Goal: Check status: Check status

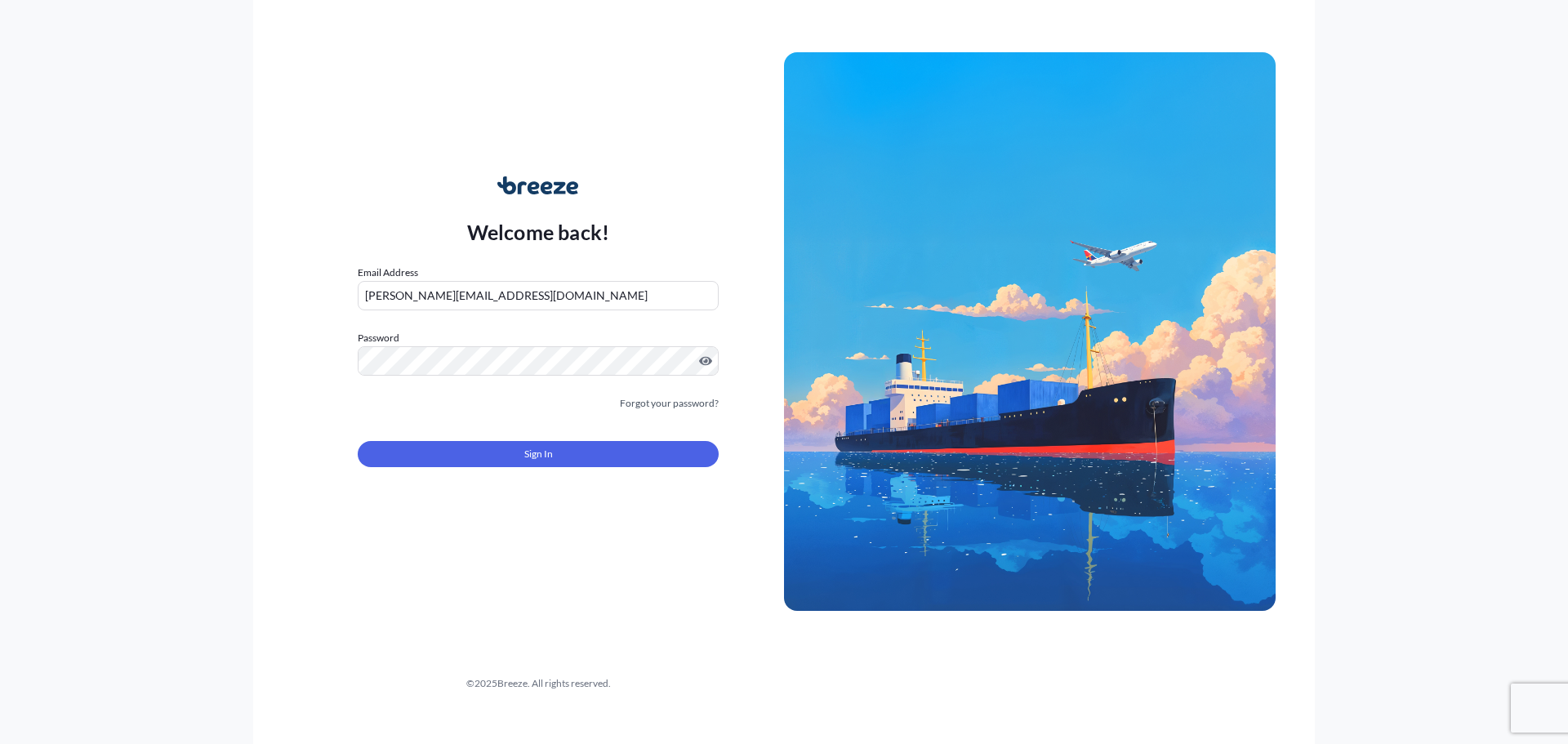
click at [352, 462] on div "Welcome back! Email Address [PERSON_NAME][EMAIL_ADDRESS][DOMAIN_NAME] Password …" at bounding box center [538, 332] width 492 height 376
click at [390, 449] on button "Sign In" at bounding box center [538, 454] width 361 height 27
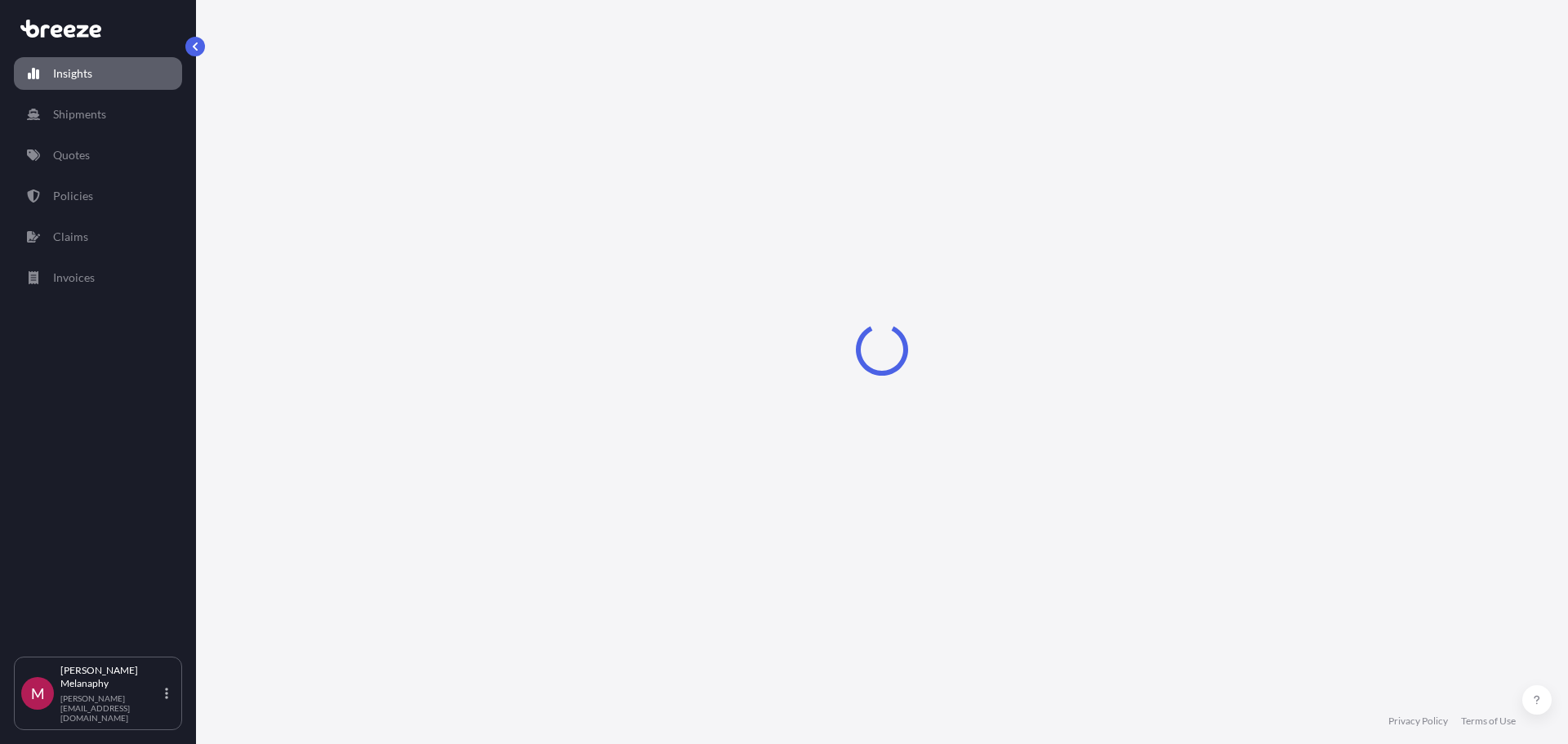
select select "2025"
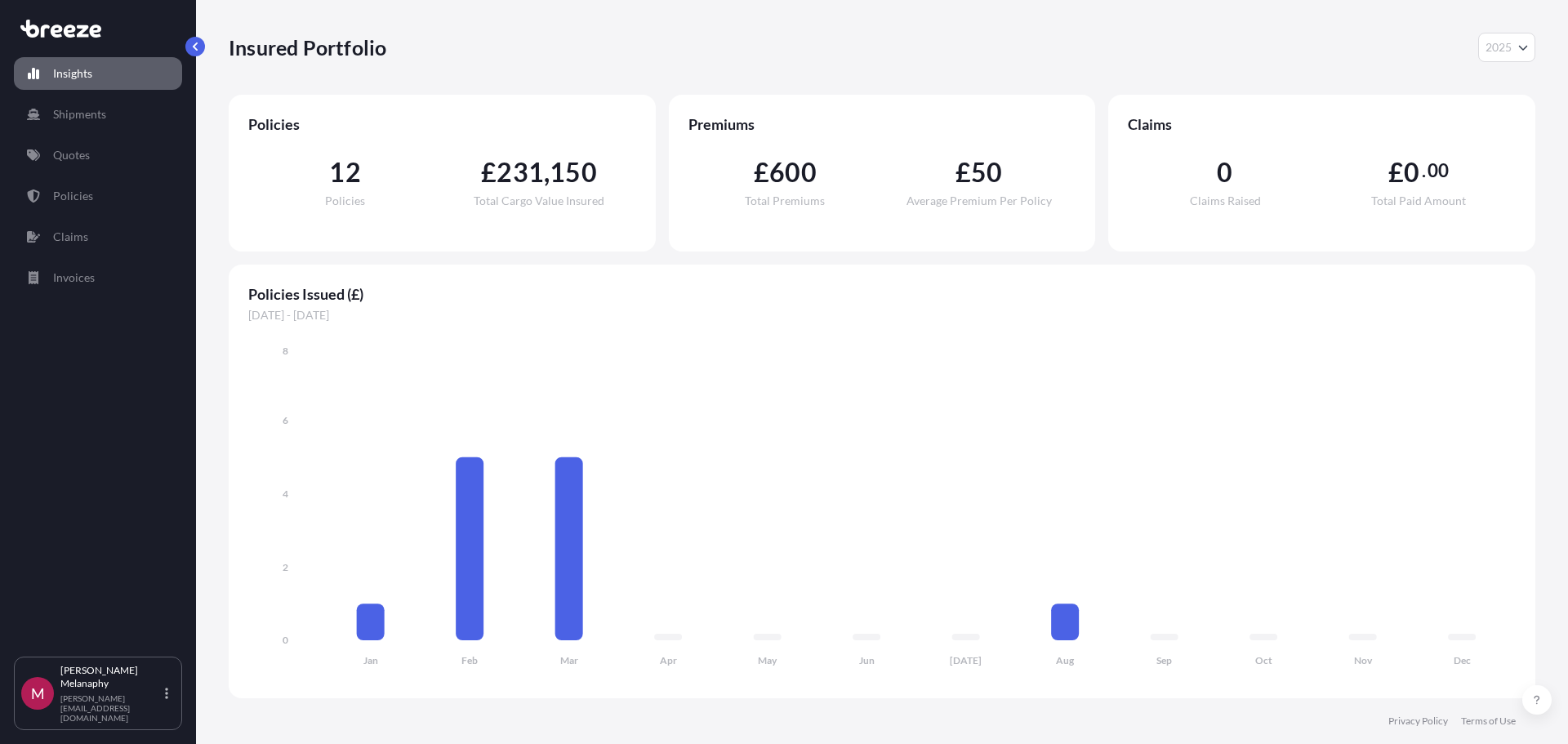
drag, startPoint x: 455, startPoint y: 286, endPoint x: 469, endPoint y: 289, distance: 14.3
click at [449, 292] on span "Policies Issued (£)" at bounding box center [881, 293] width 1268 height 20
click at [111, 114] on link "Shipments" at bounding box center [97, 115] width 168 height 32
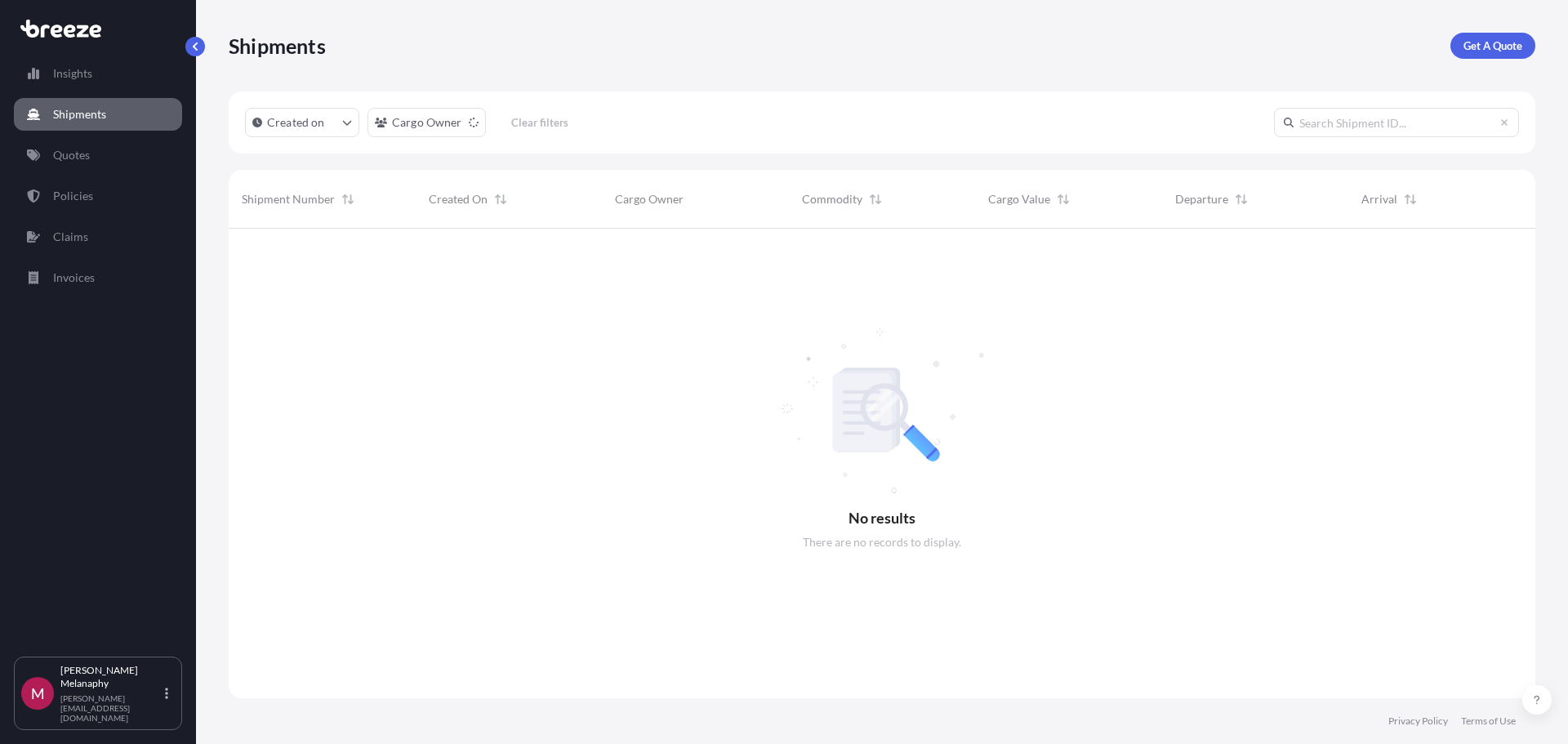
scroll to position [517, 1294]
click at [121, 192] on link "Policies" at bounding box center [97, 196] width 168 height 32
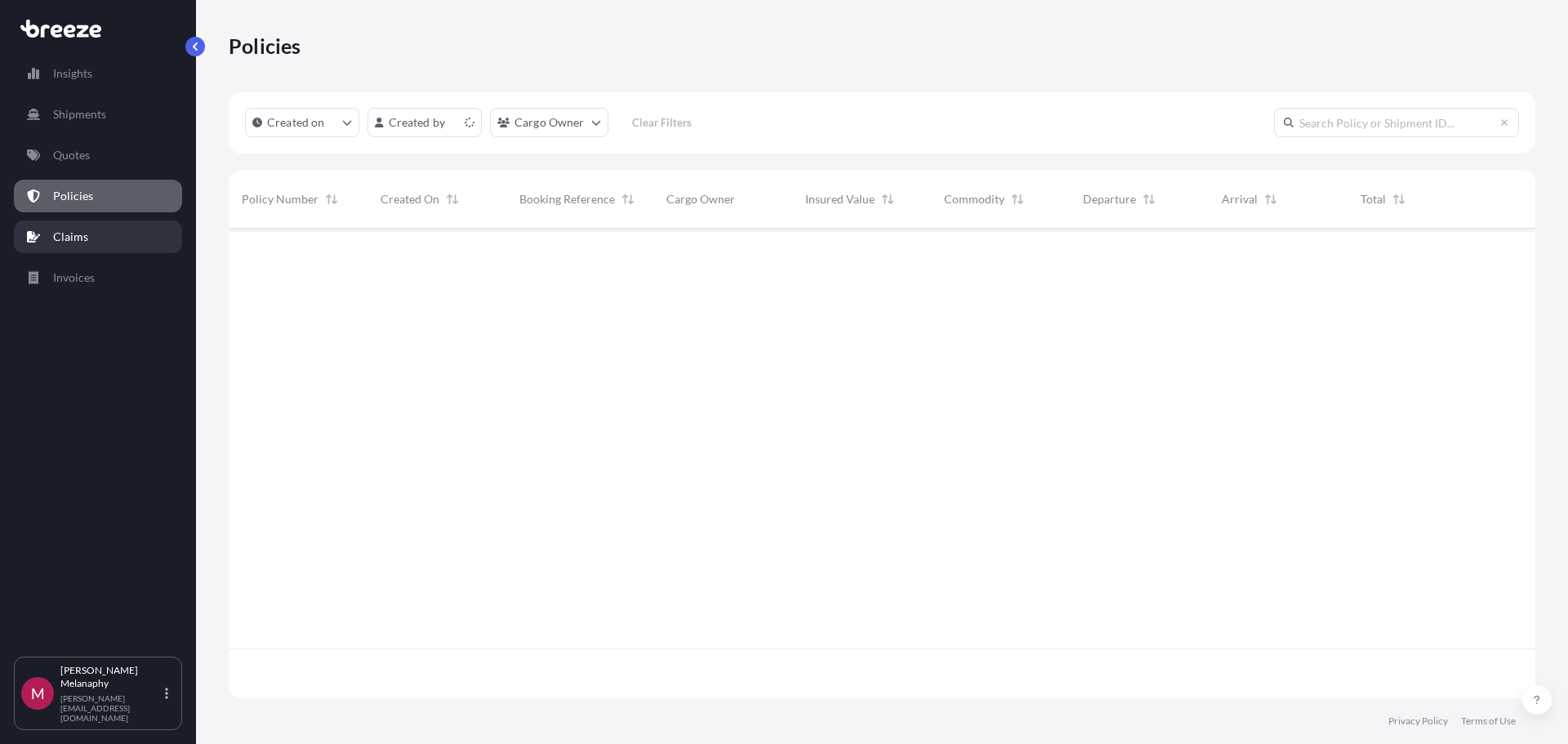
scroll to position [467, 1294]
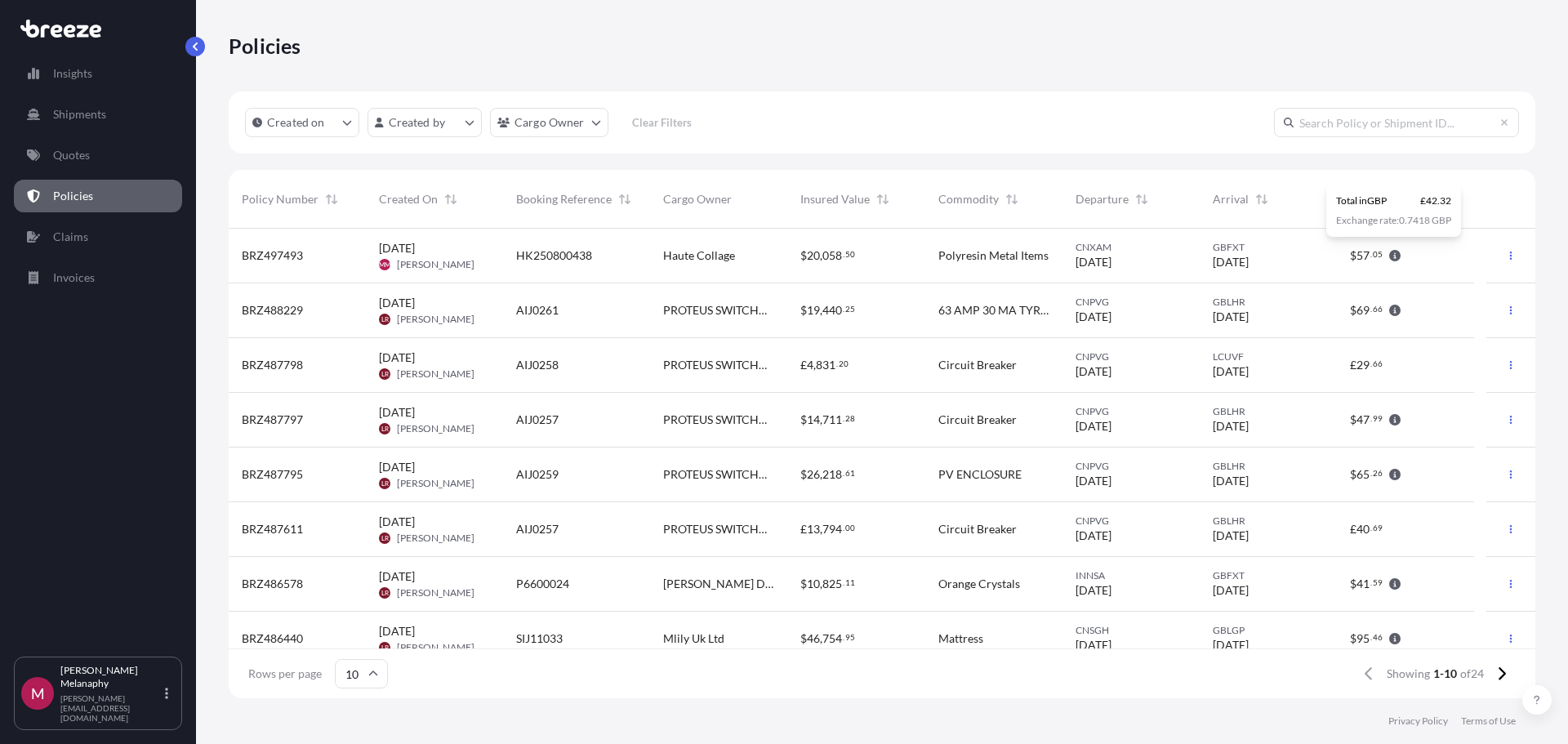
click at [1389, 257] on icon "button" at bounding box center [1394, 255] width 11 height 11
click at [1213, 266] on span "[DATE]" at bounding box center [1231, 262] width 36 height 16
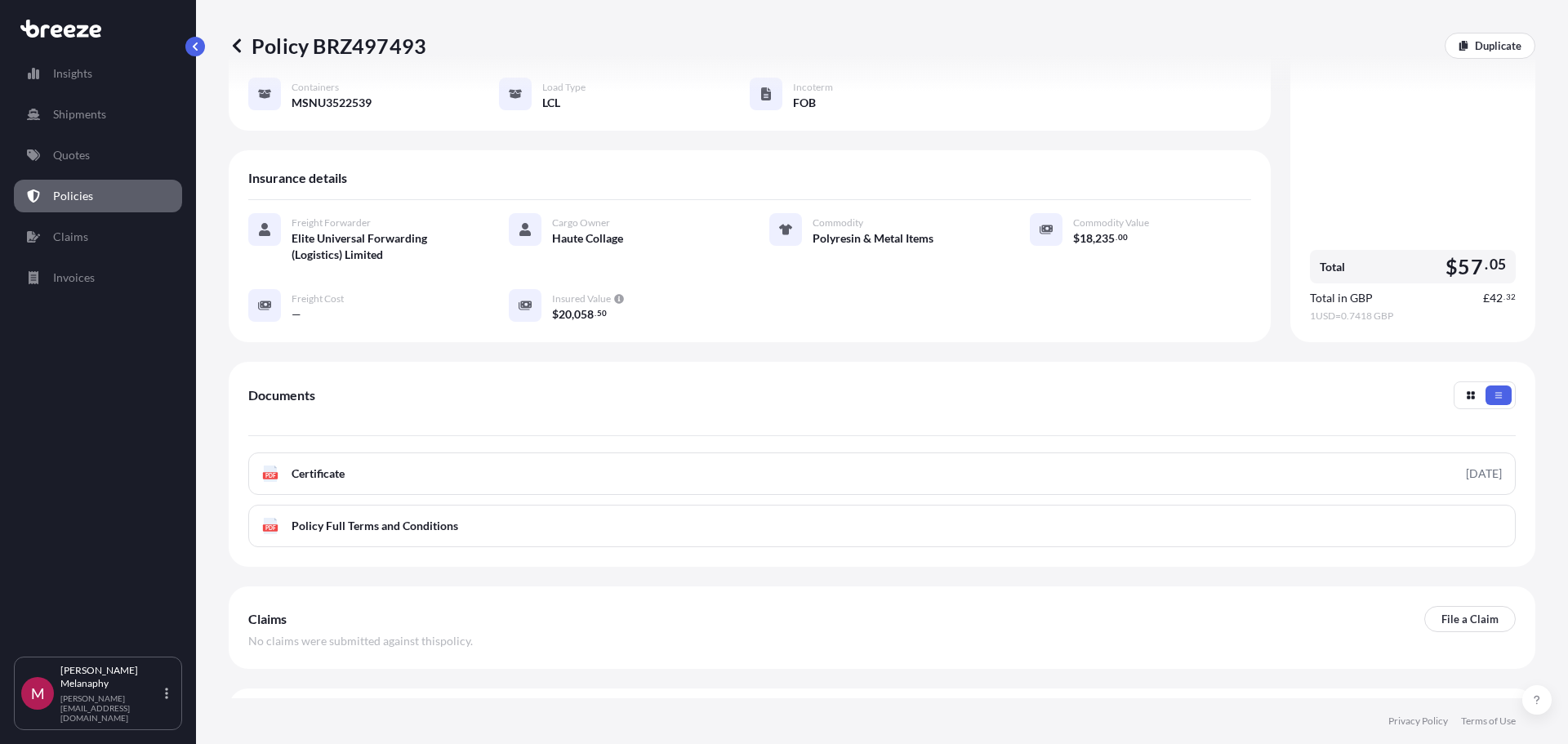
scroll to position [239, 0]
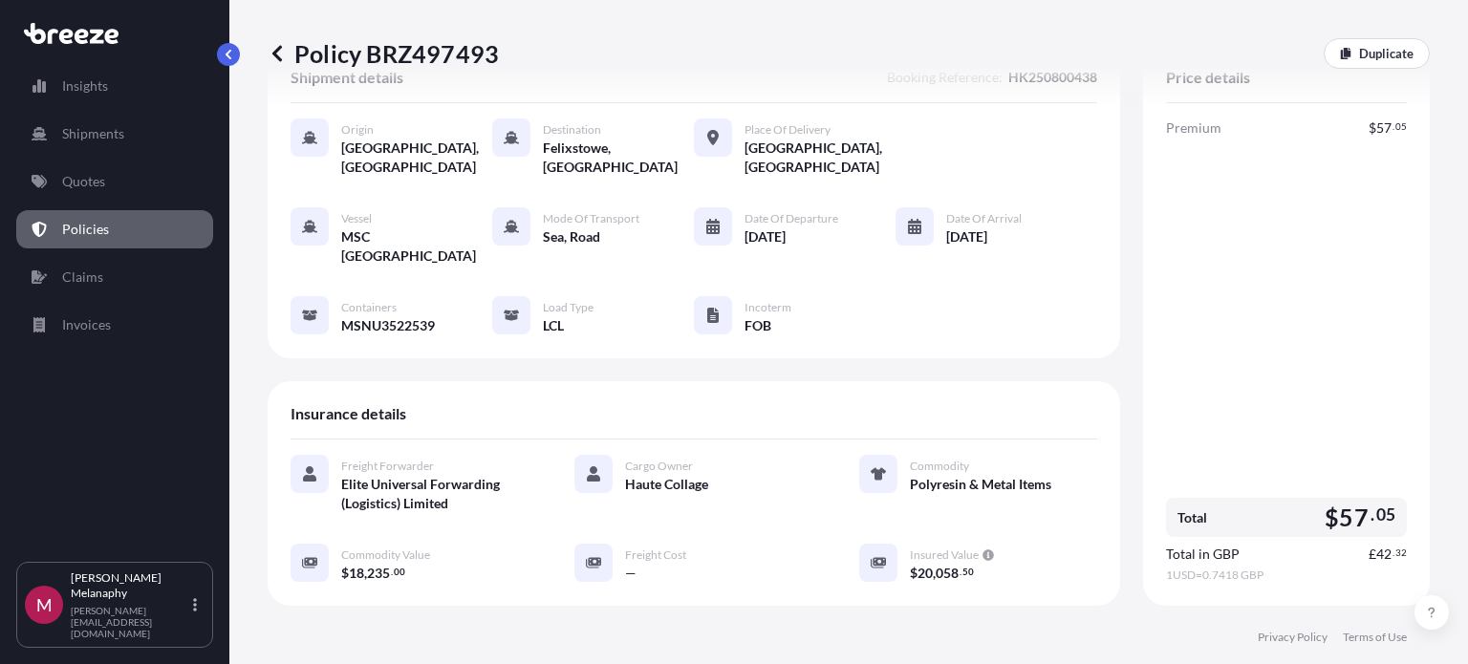
scroll to position [96, 0]
